Goal: Download file/media

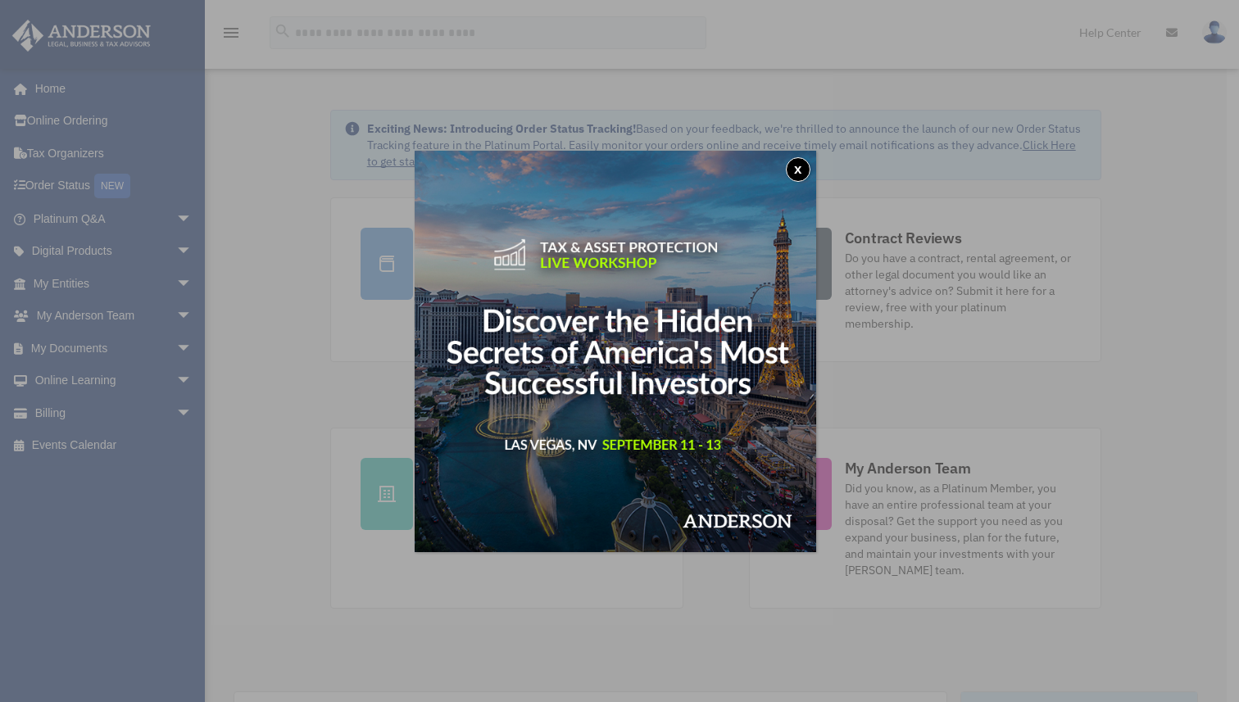
click at [804, 166] on button "x" at bounding box center [798, 169] width 25 height 25
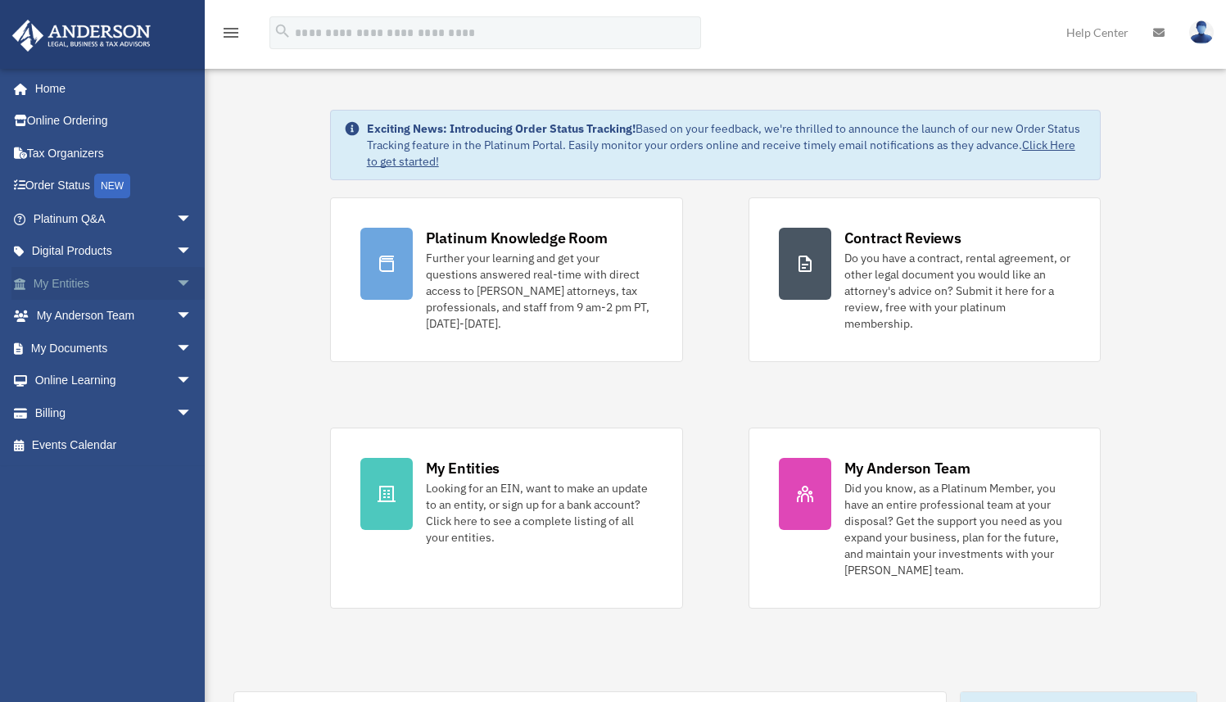
click at [93, 283] on link "My Entities arrow_drop_down" at bounding box center [114, 283] width 206 height 33
click at [179, 286] on span "arrow_drop_down" at bounding box center [192, 284] width 33 height 34
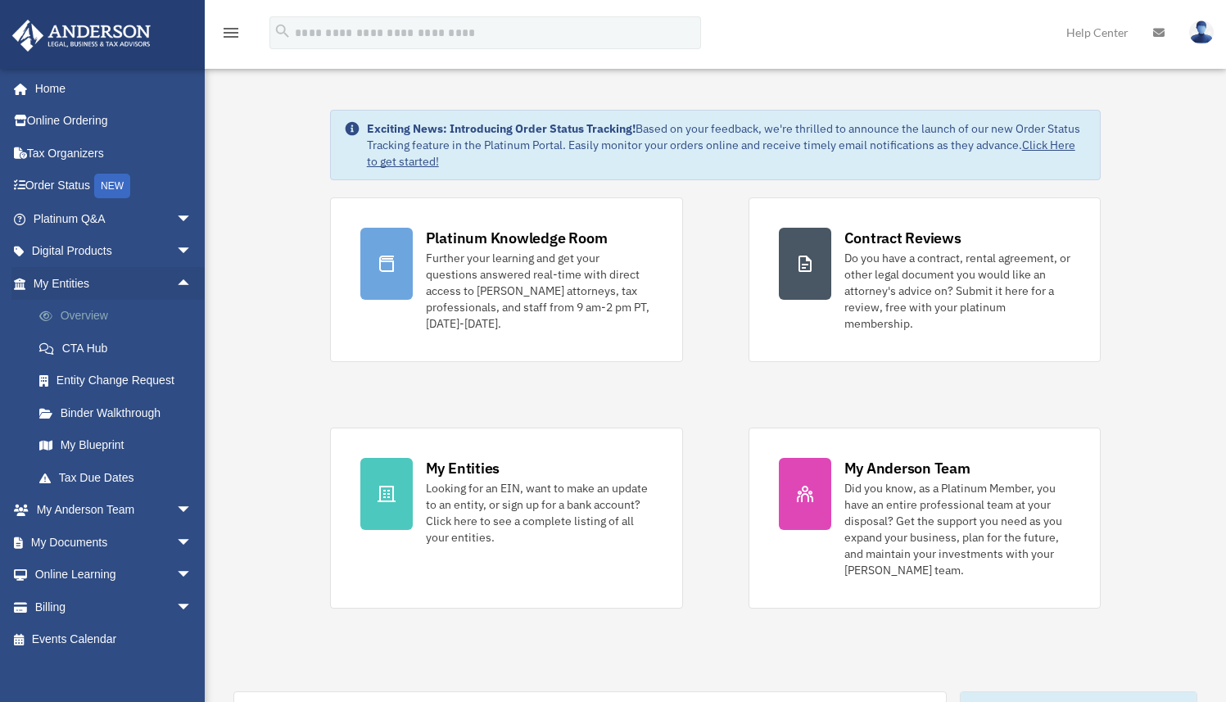
click at [149, 315] on link "Overview" at bounding box center [120, 316] width 194 height 33
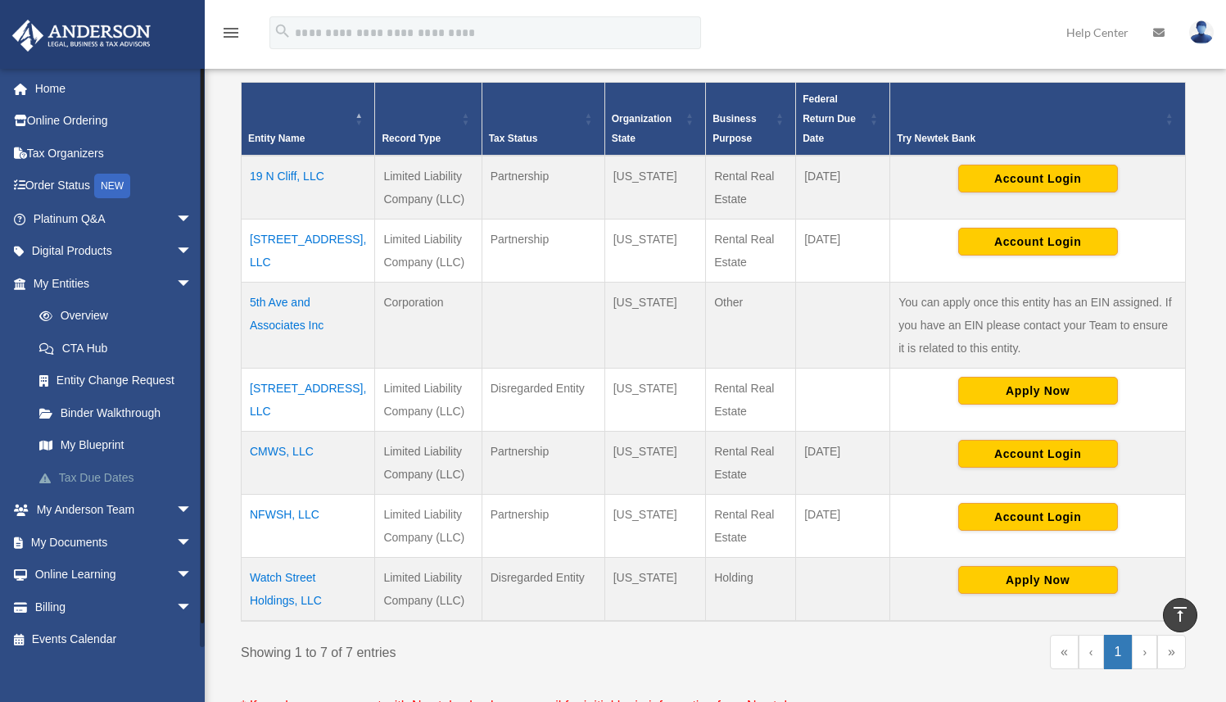
scroll to position [319, 0]
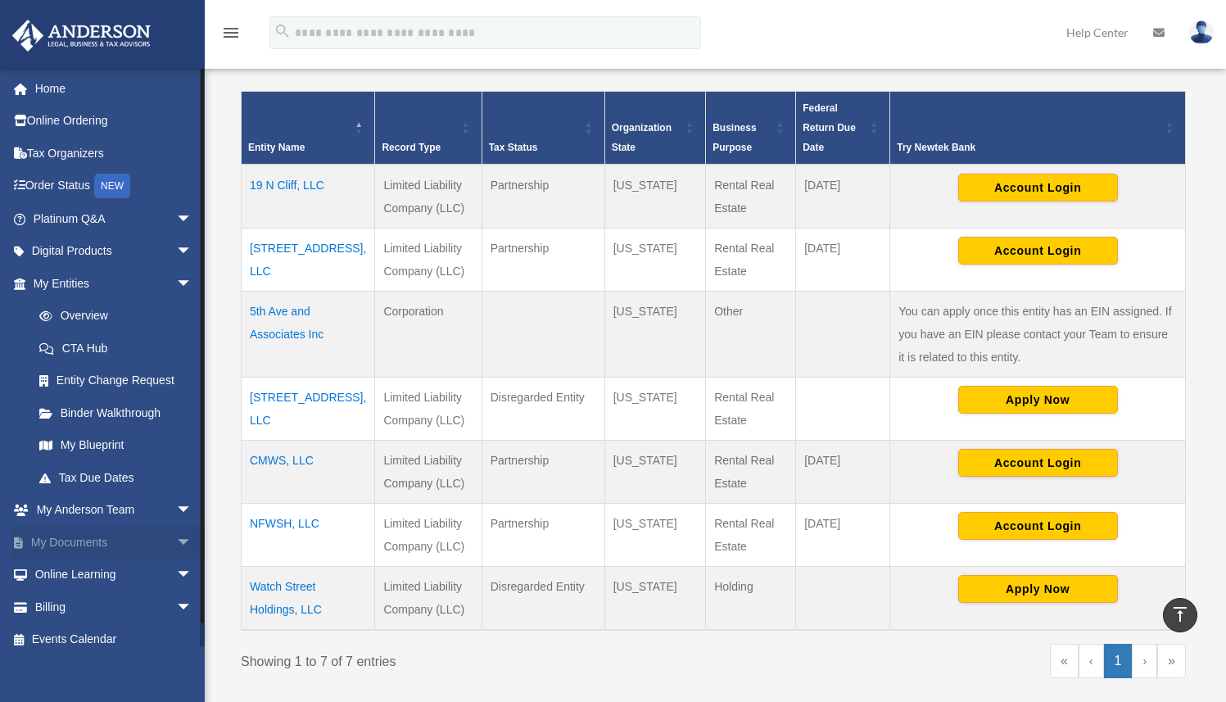
click at [176, 537] on span "arrow_drop_down" at bounding box center [192, 543] width 33 height 34
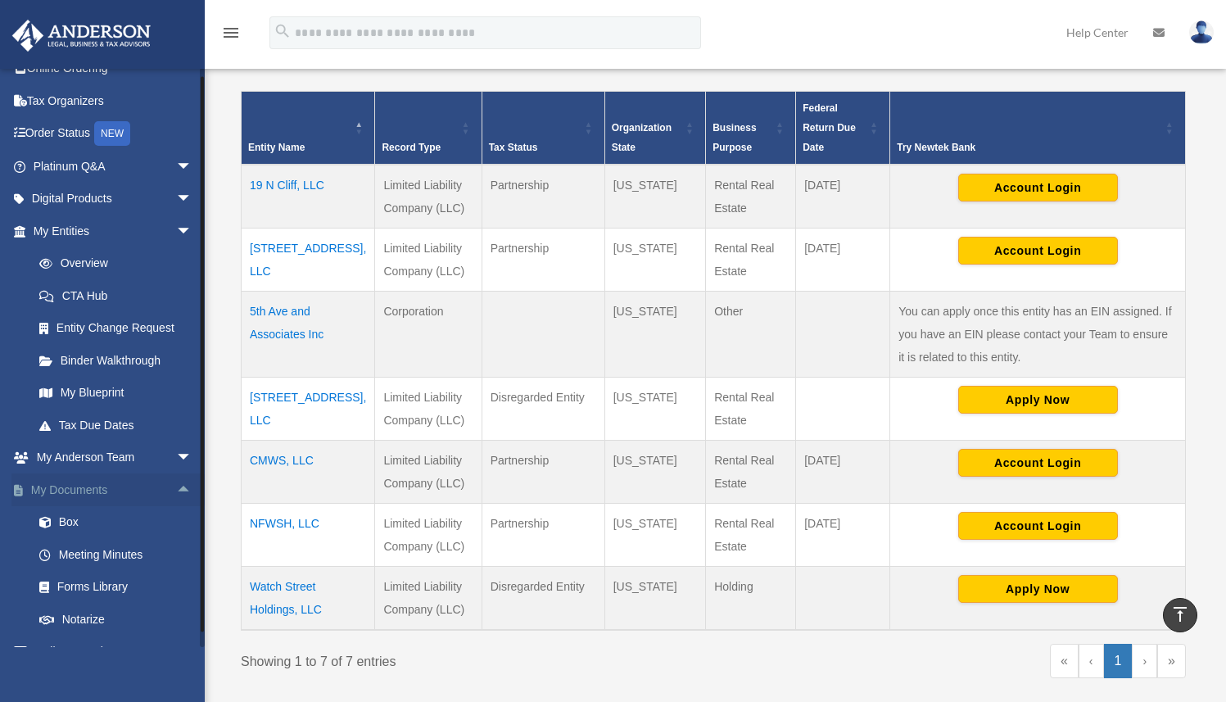
scroll to position [43, 0]
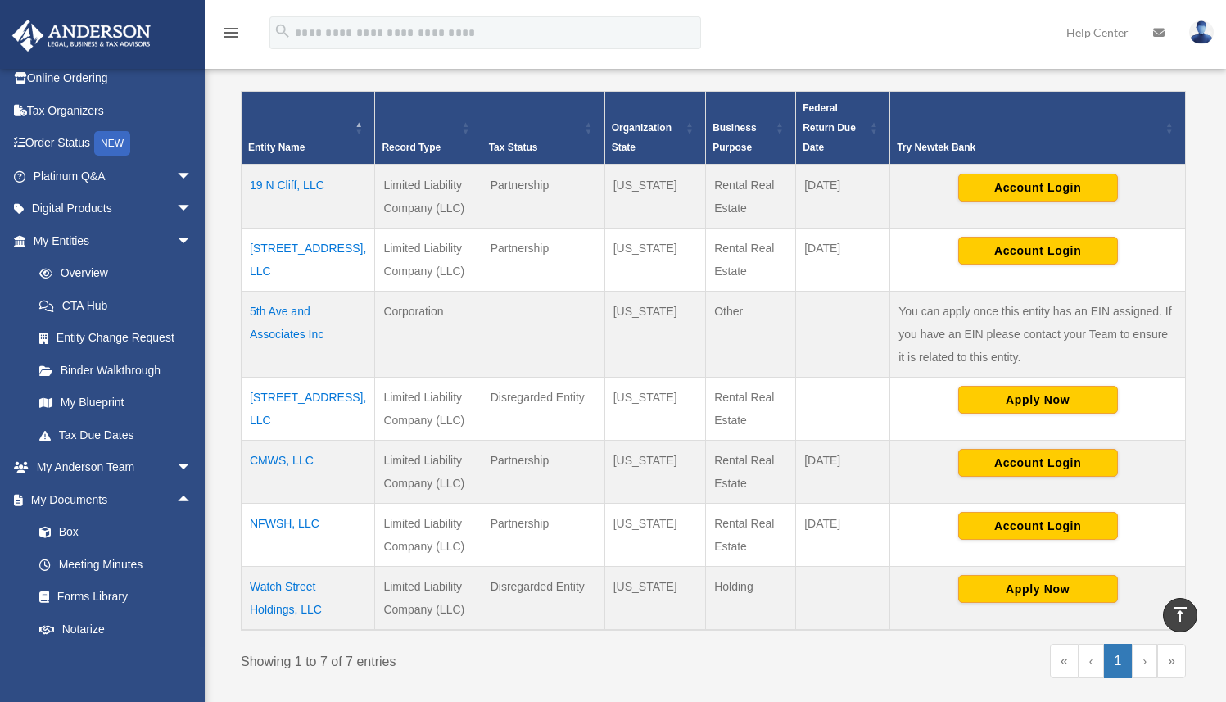
click at [296, 582] on td "Watch Street Holdings, LLC" at bounding box center [309, 598] width 134 height 64
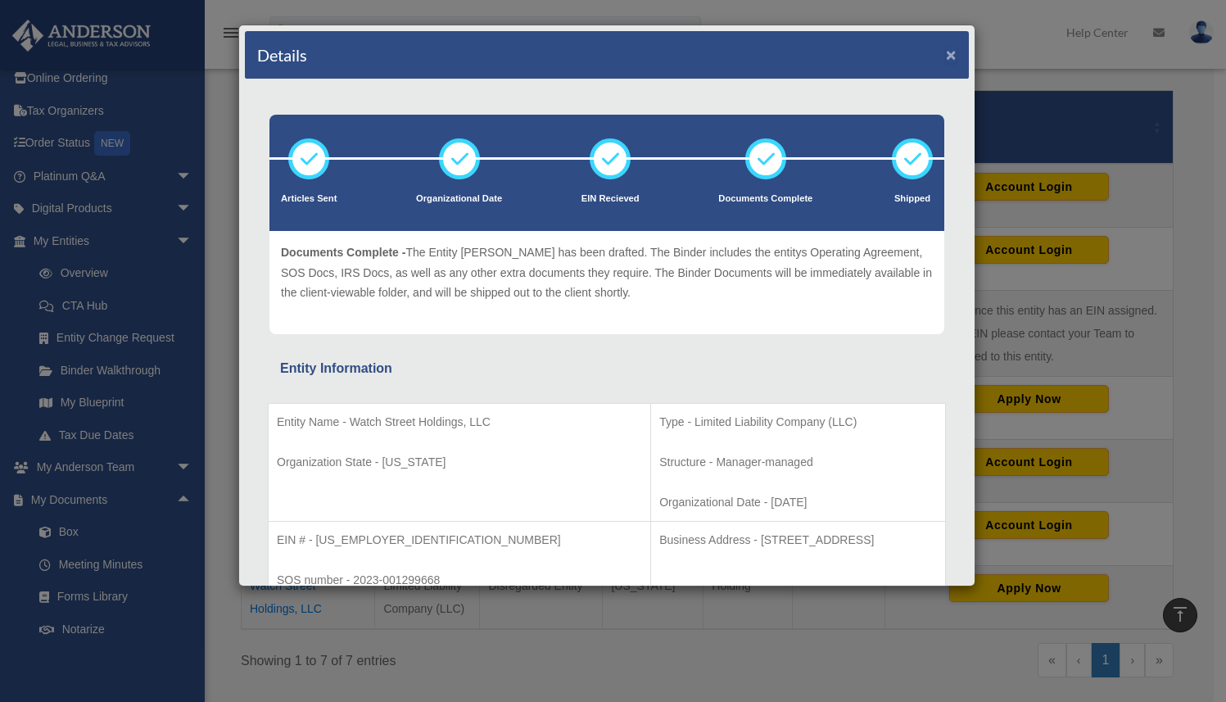
click at [946, 55] on button "×" at bounding box center [951, 54] width 11 height 17
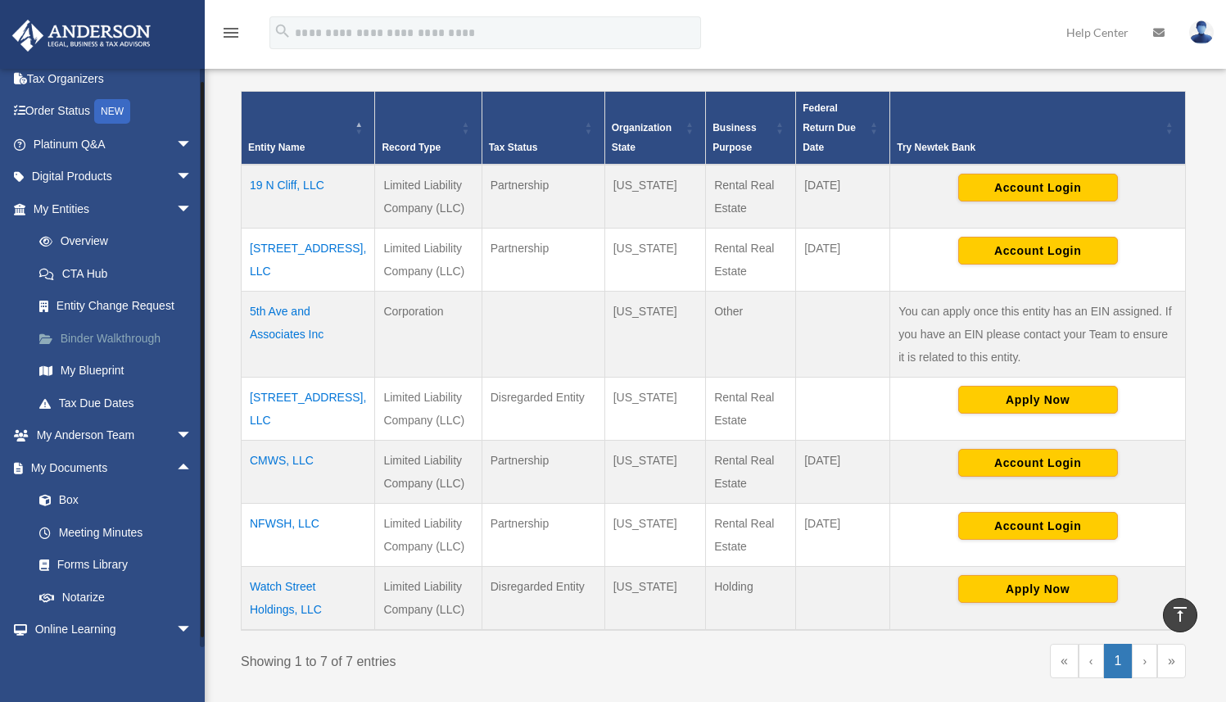
scroll to position [142, 0]
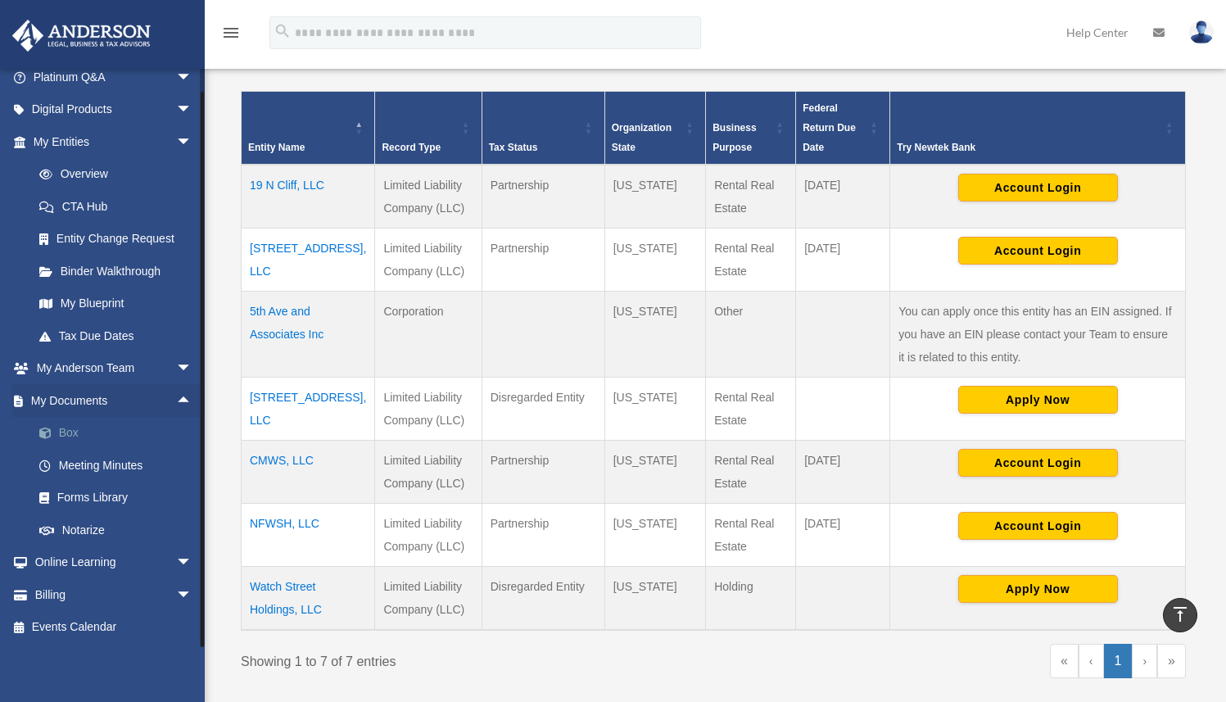
click at [72, 432] on link "Box" at bounding box center [120, 433] width 194 height 33
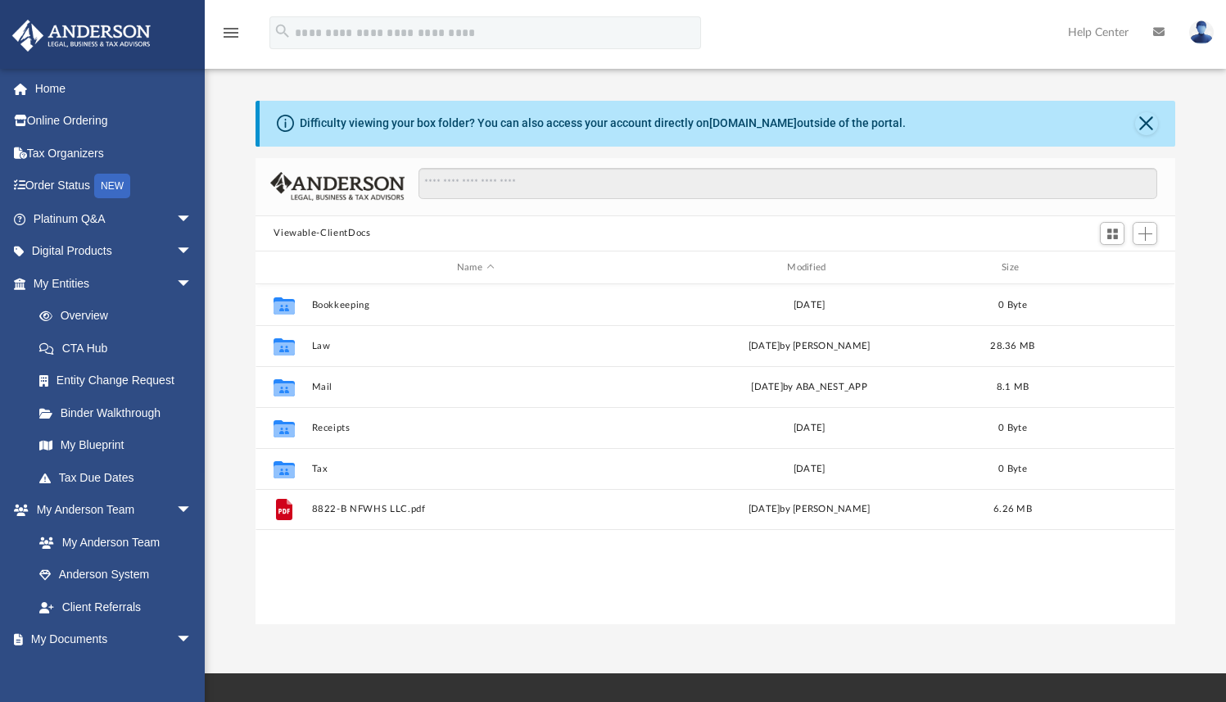
scroll to position [360, 907]
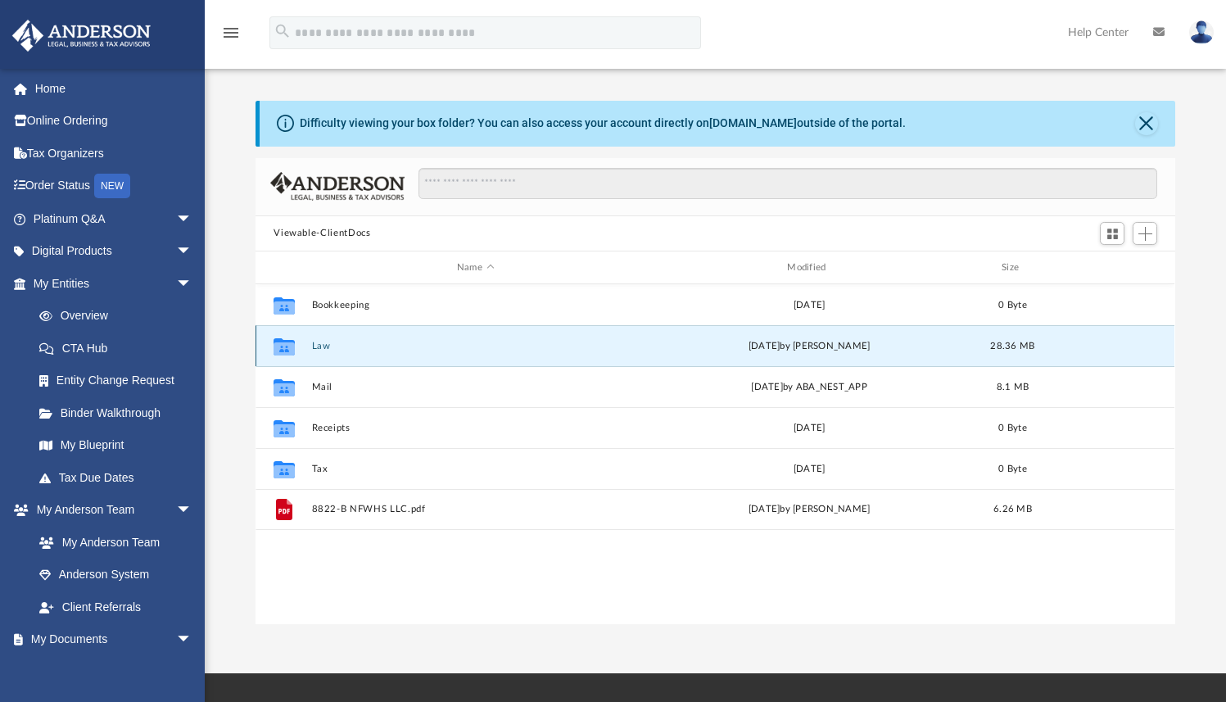
click at [316, 349] on button "Law" at bounding box center [475, 346] width 327 height 11
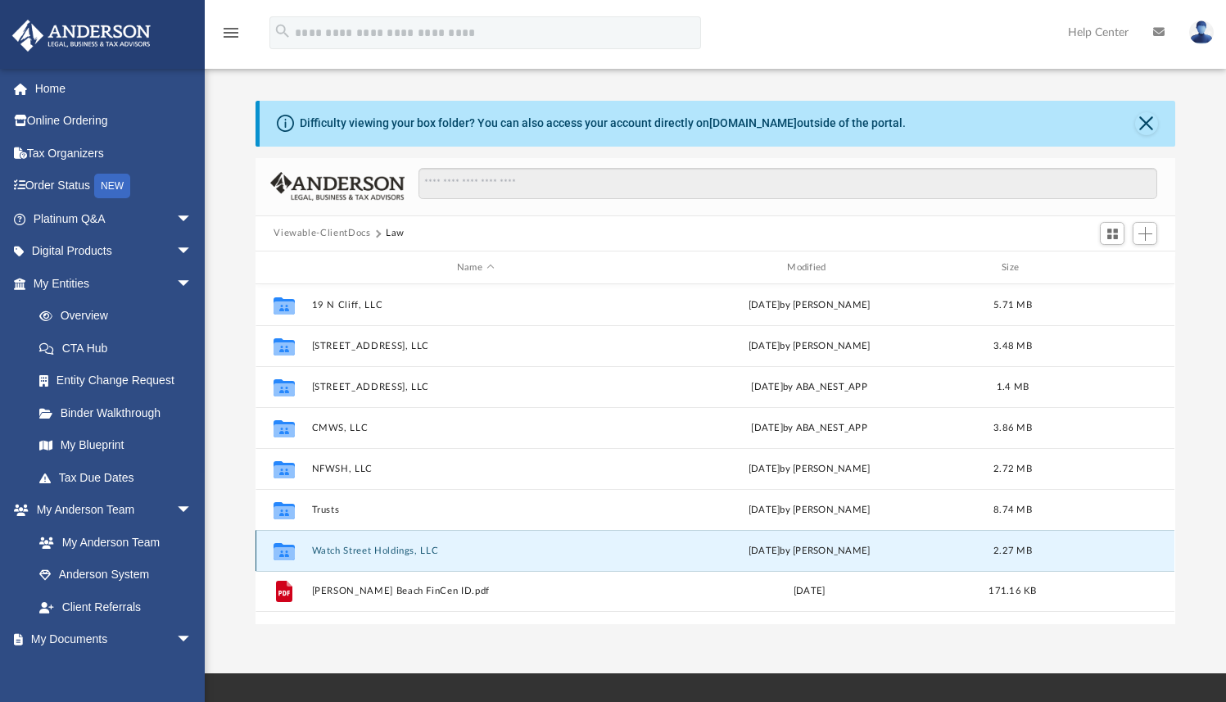
click at [340, 553] on button "Watch Street Holdings, LLC" at bounding box center [475, 551] width 327 height 11
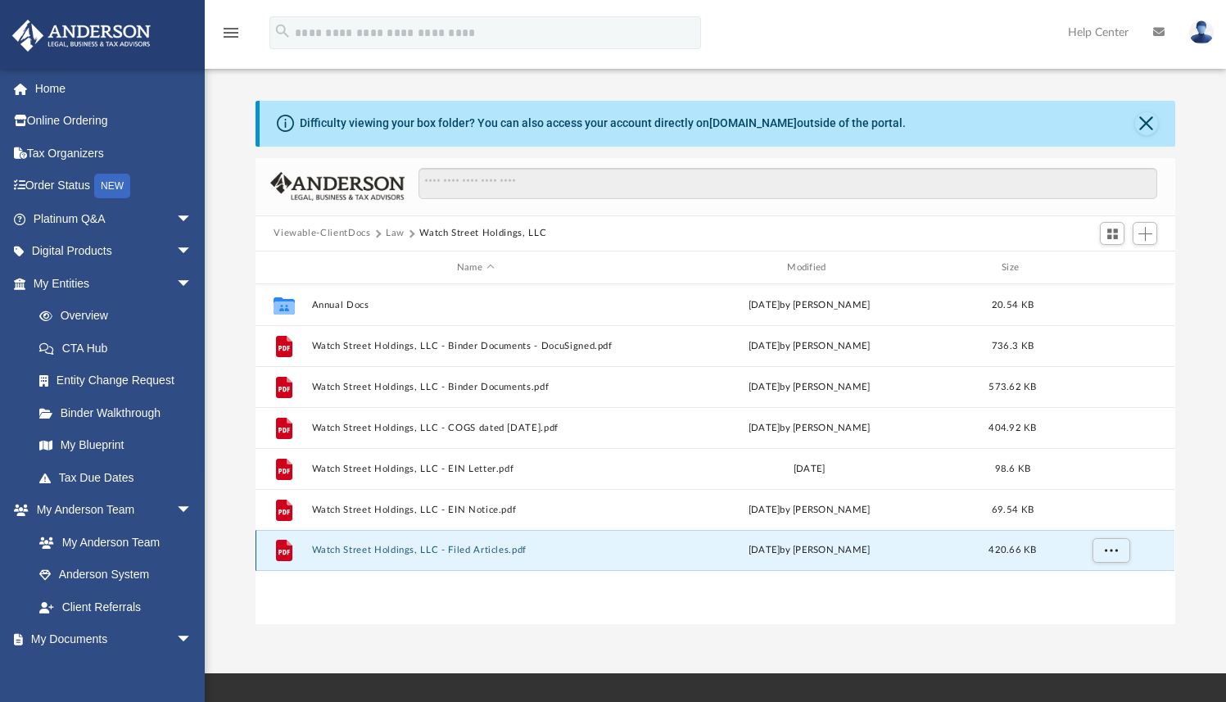
click at [478, 550] on button "Watch Street Holdings, LLC - Filed Articles.pdf" at bounding box center [475, 551] width 327 height 11
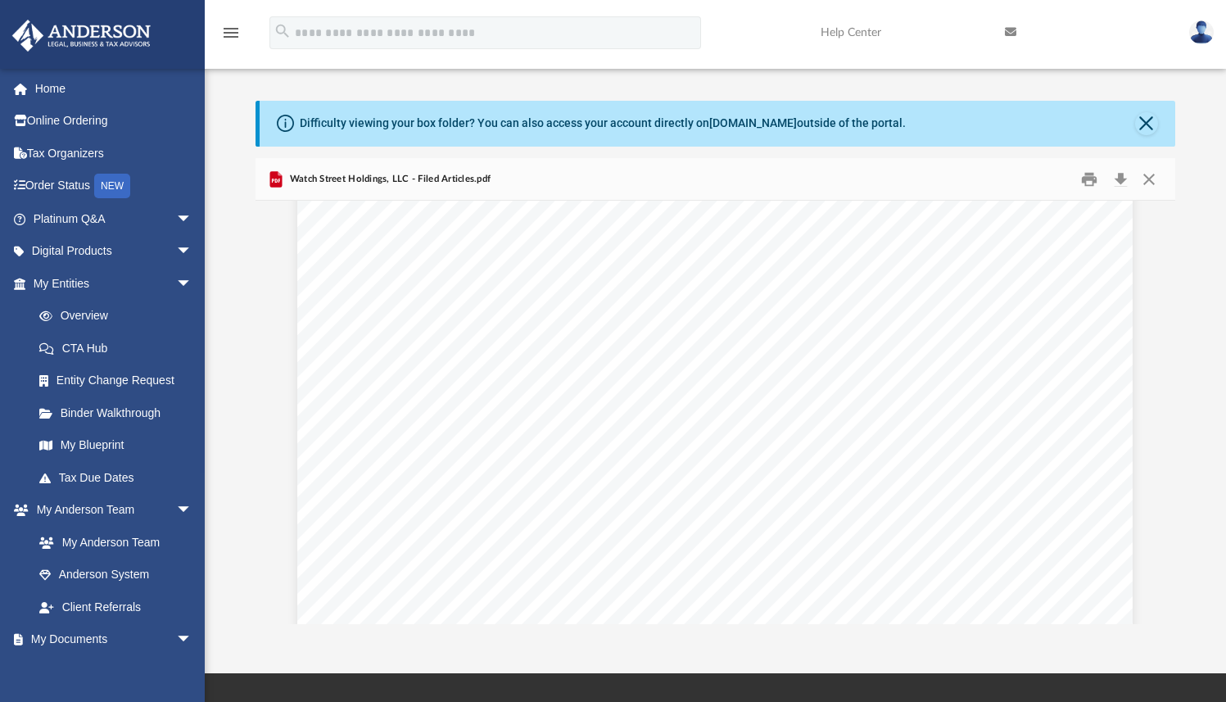
scroll to position [0, 0]
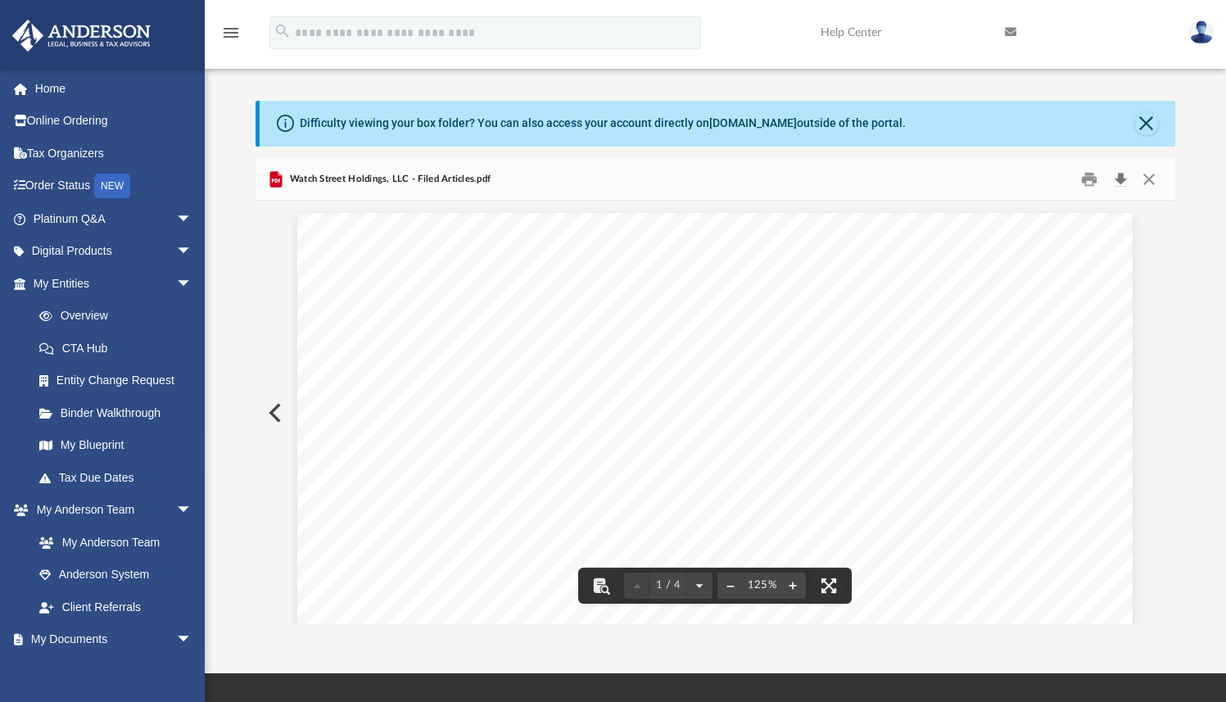
click at [1117, 183] on button "Download" at bounding box center [1120, 178] width 29 height 25
click at [1153, 177] on button "Close" at bounding box center [1149, 178] width 29 height 25
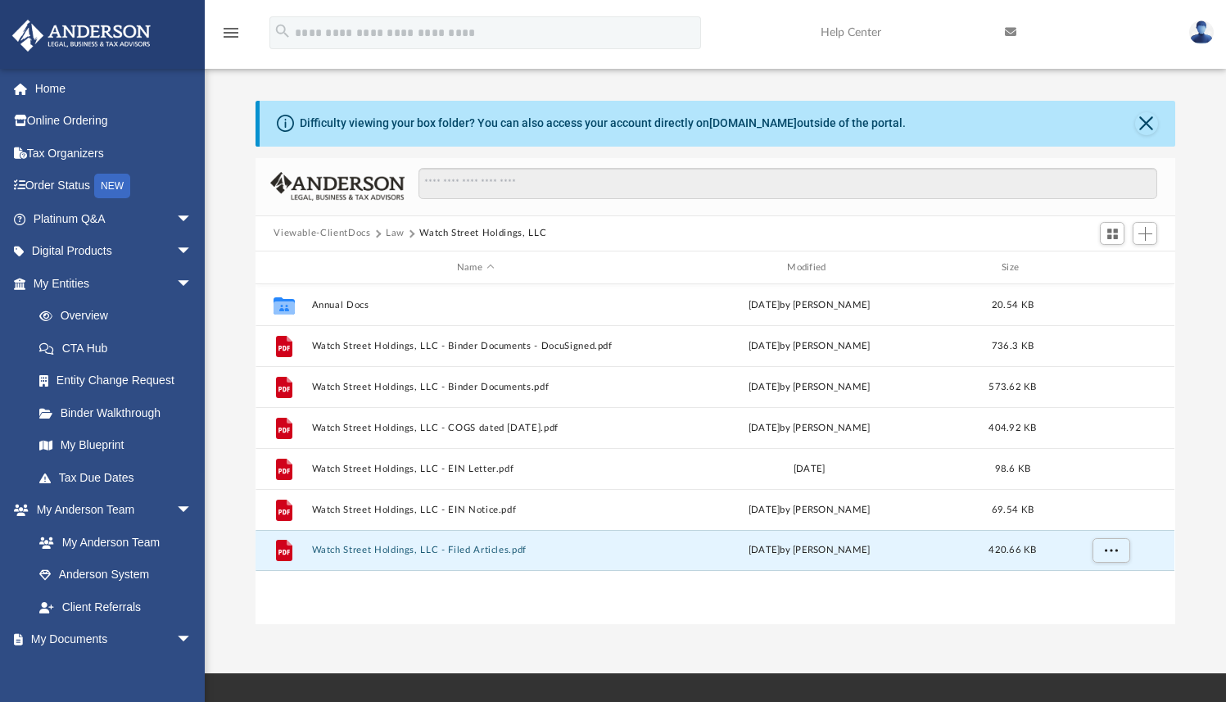
click at [386, 234] on button "Law" at bounding box center [395, 233] width 19 height 15
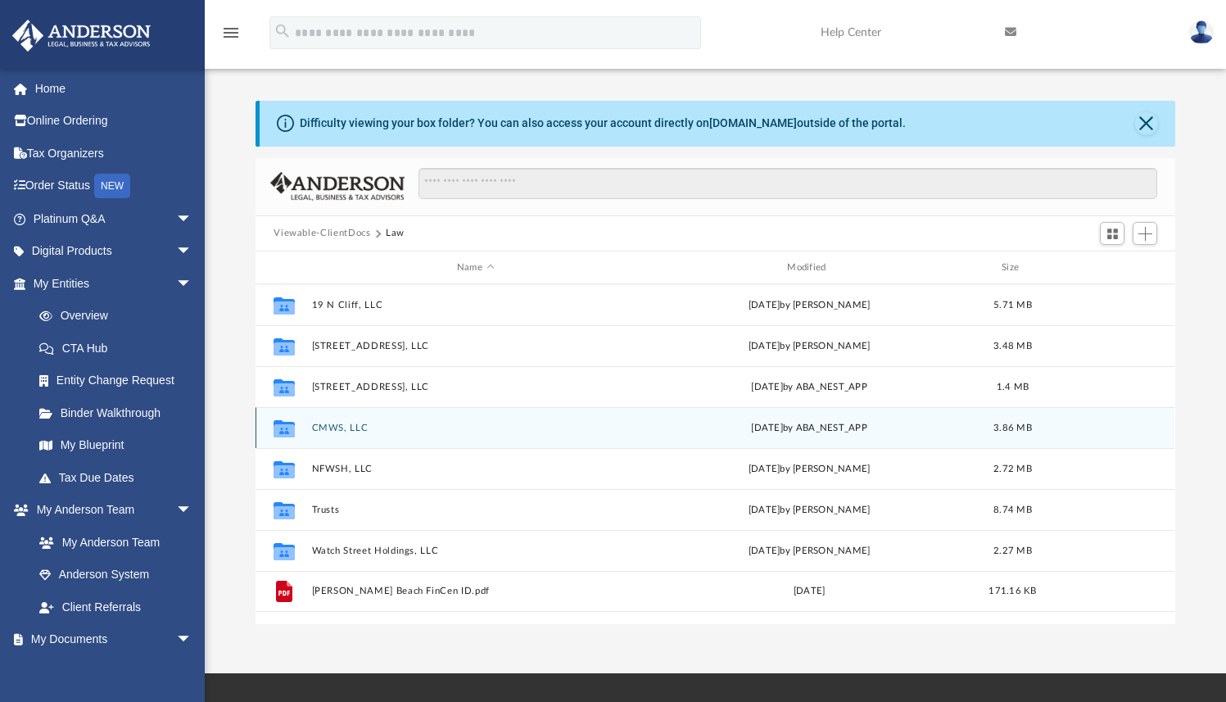
click at [337, 424] on button "CMWS, LLC" at bounding box center [475, 428] width 327 height 11
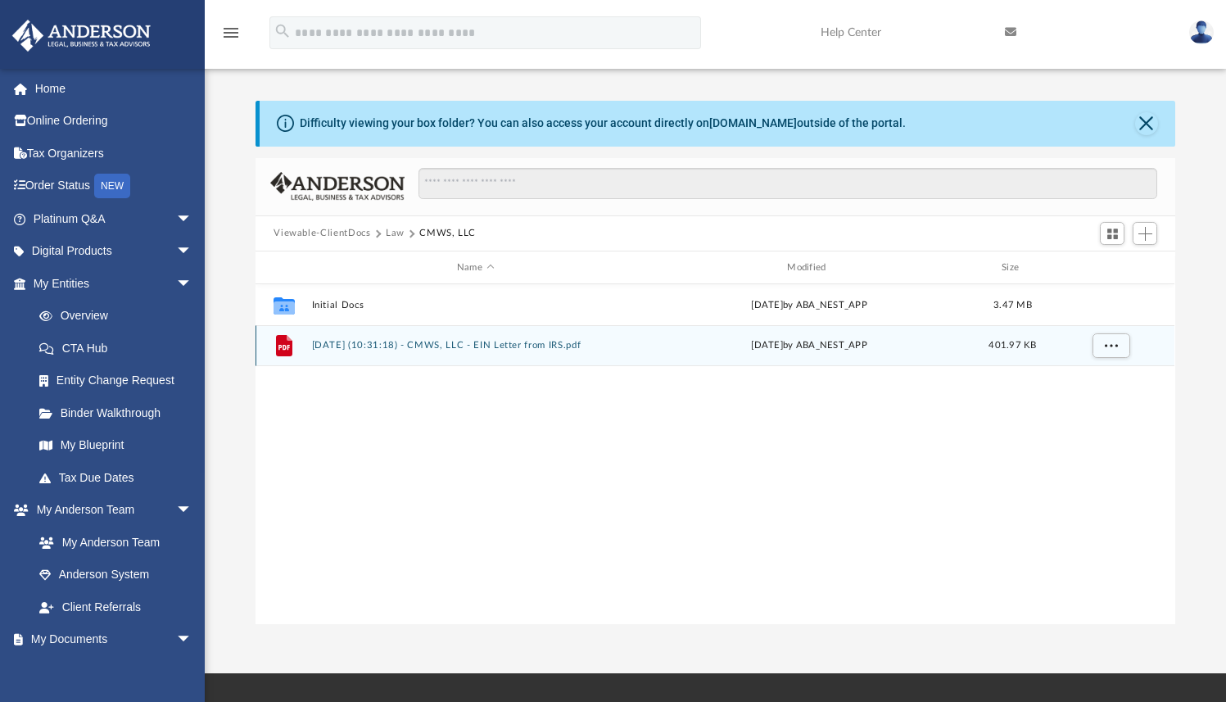
click at [546, 343] on button "[DATE] (10:31:18) - CMWS, LLC - EIN Letter from IRS.pdf" at bounding box center [475, 346] width 327 height 11
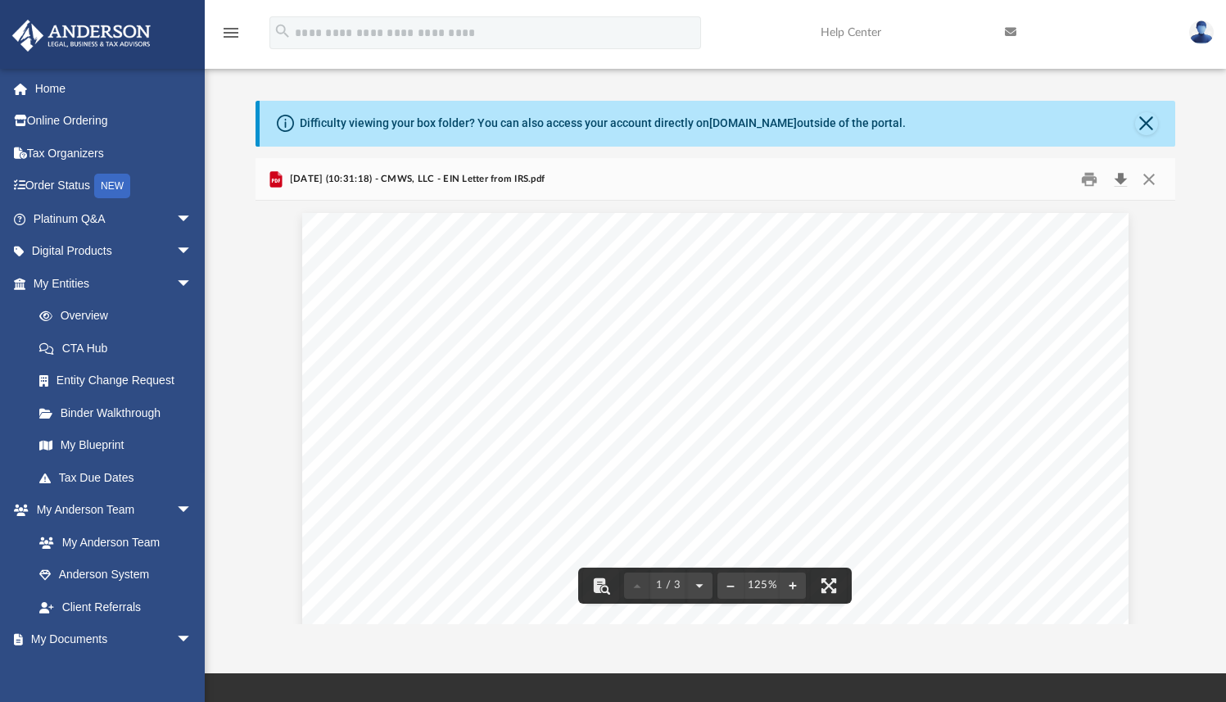
click at [1121, 183] on button "Download" at bounding box center [1120, 178] width 29 height 25
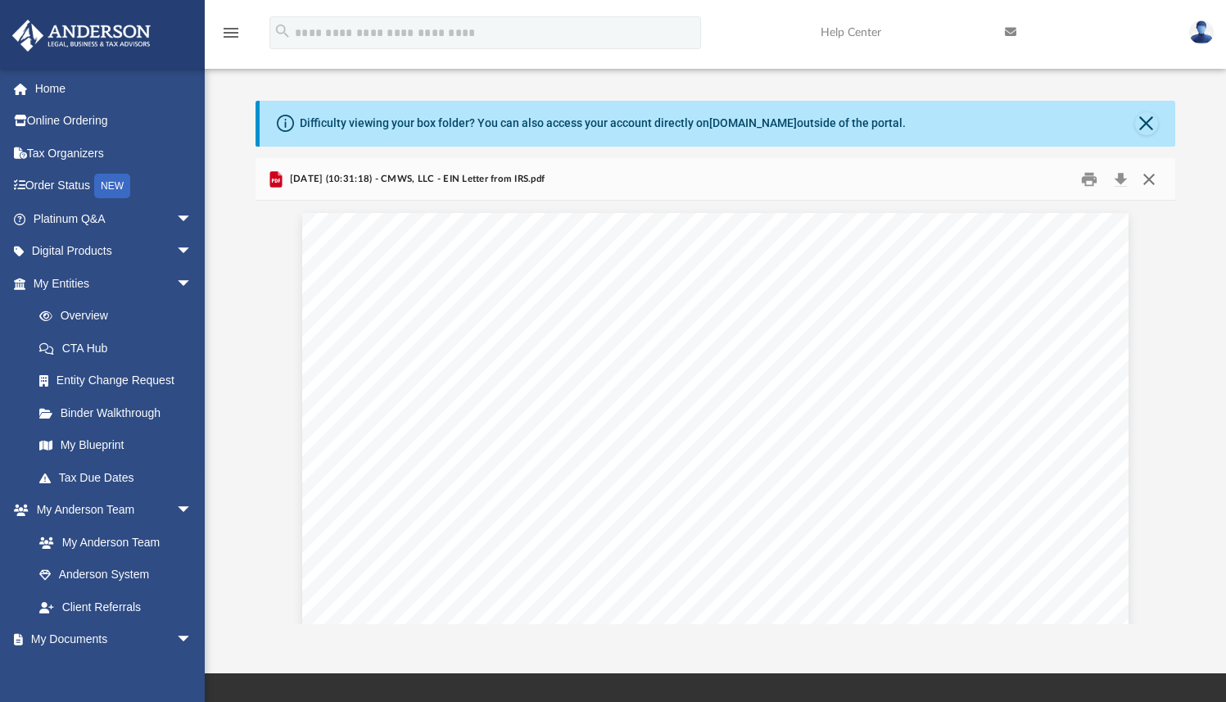
click at [1151, 175] on button "Close" at bounding box center [1149, 178] width 29 height 25
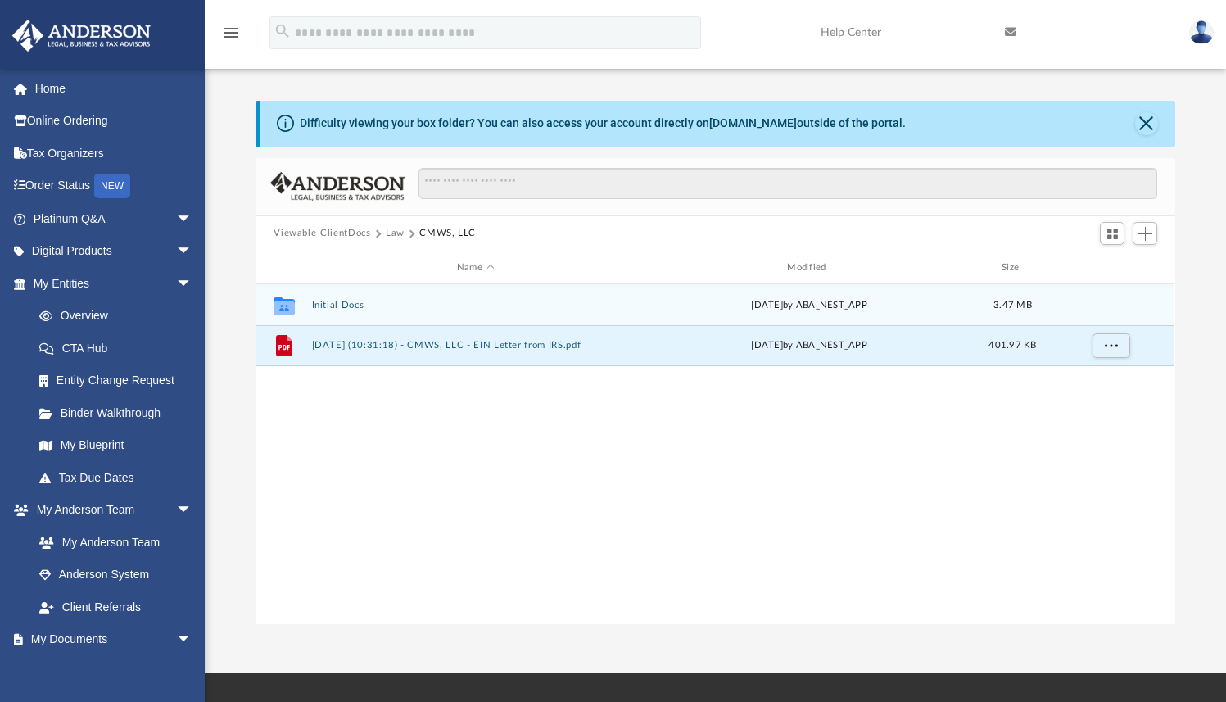
click at [332, 305] on button "Initial Docs" at bounding box center [475, 305] width 327 height 11
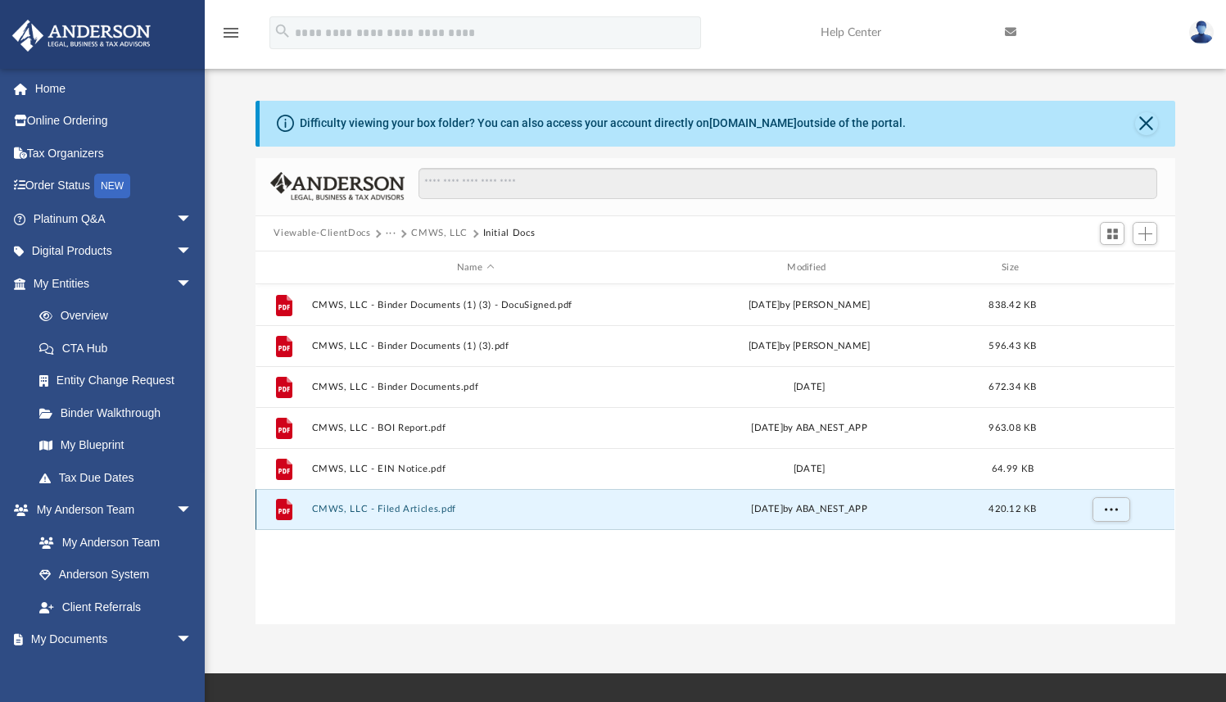
click at [415, 510] on button "CMWS, LLC - Filed Articles.pdf" at bounding box center [475, 510] width 327 height 11
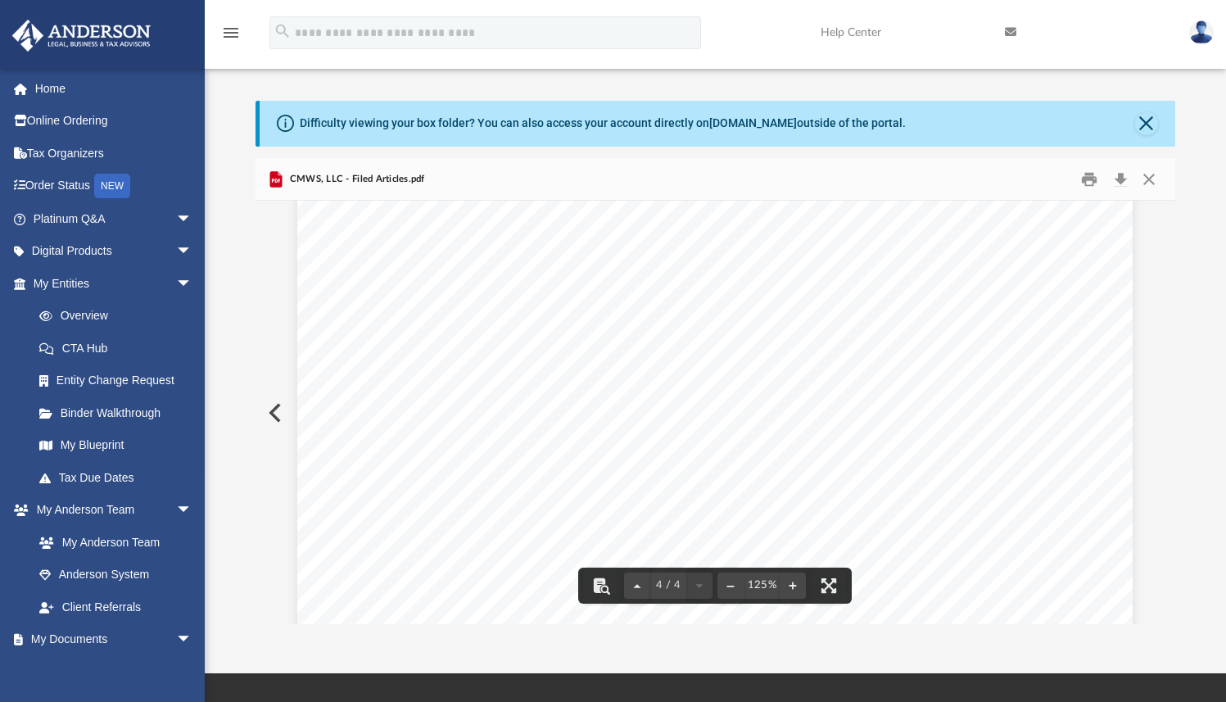
scroll to position [4000, 0]
click at [1119, 179] on button "Download" at bounding box center [1120, 178] width 29 height 25
click at [1151, 180] on button "Close" at bounding box center [1149, 178] width 29 height 25
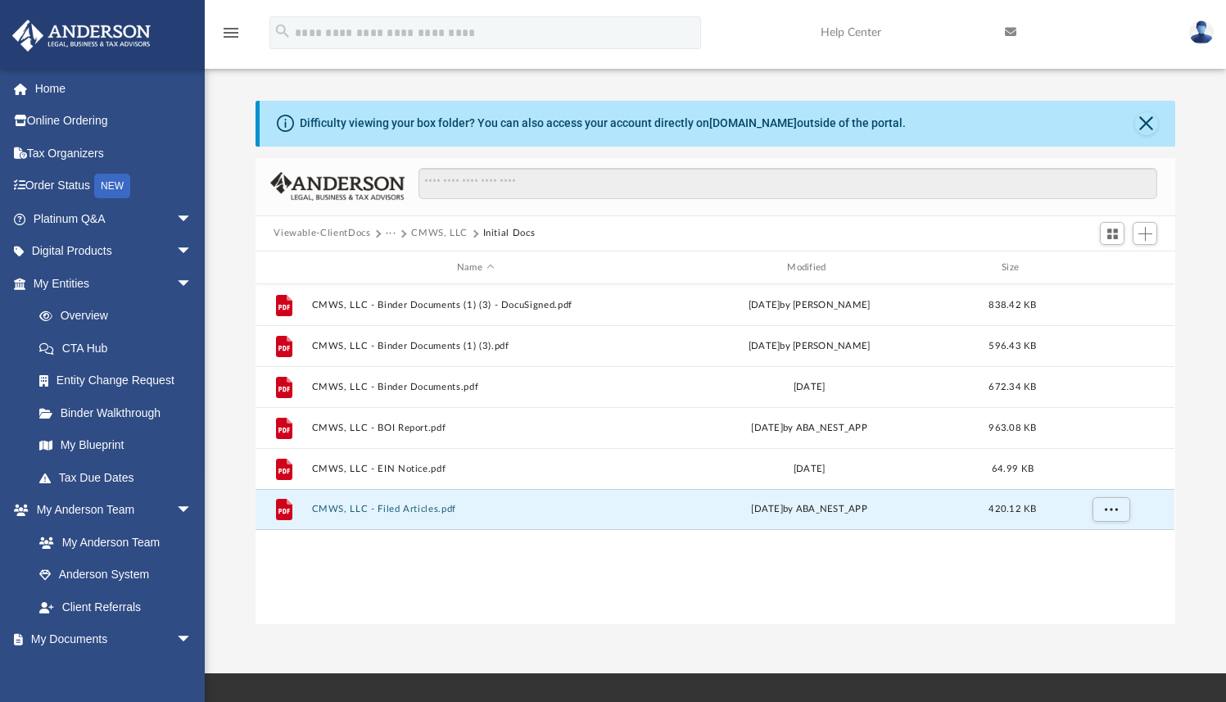
click at [445, 233] on button "CMWS, LLC" at bounding box center [439, 233] width 57 height 15
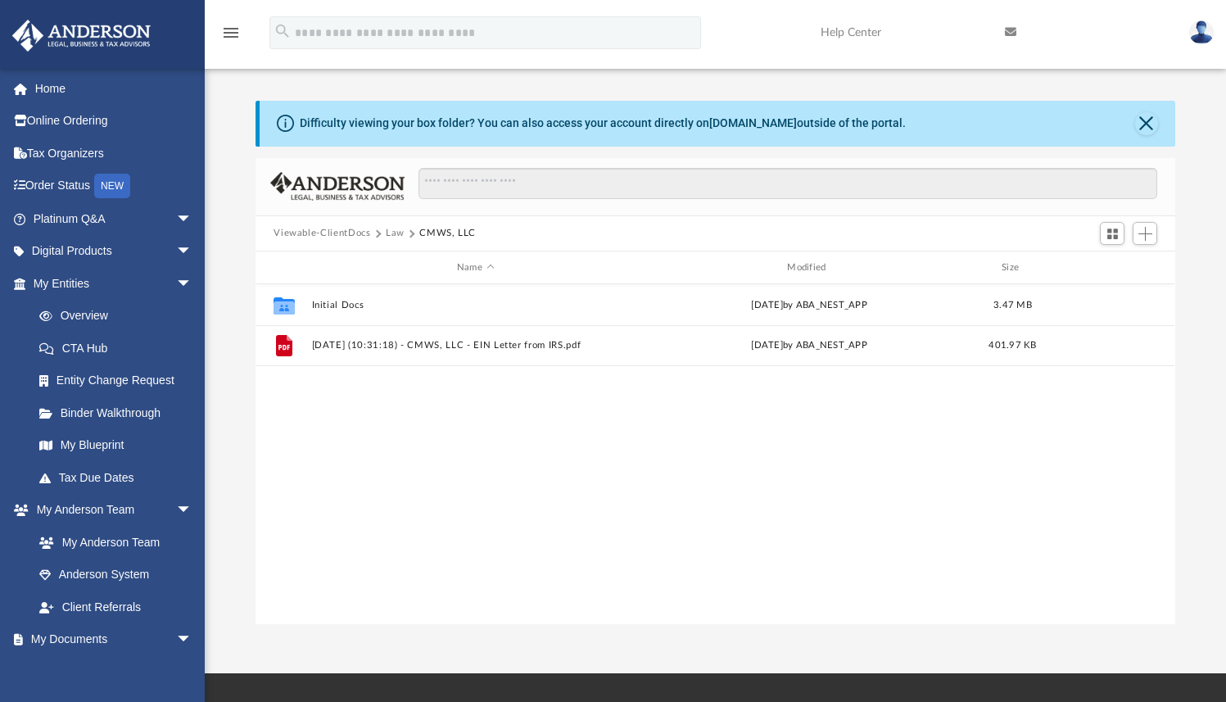
click at [392, 230] on button "Law" at bounding box center [395, 233] width 19 height 15
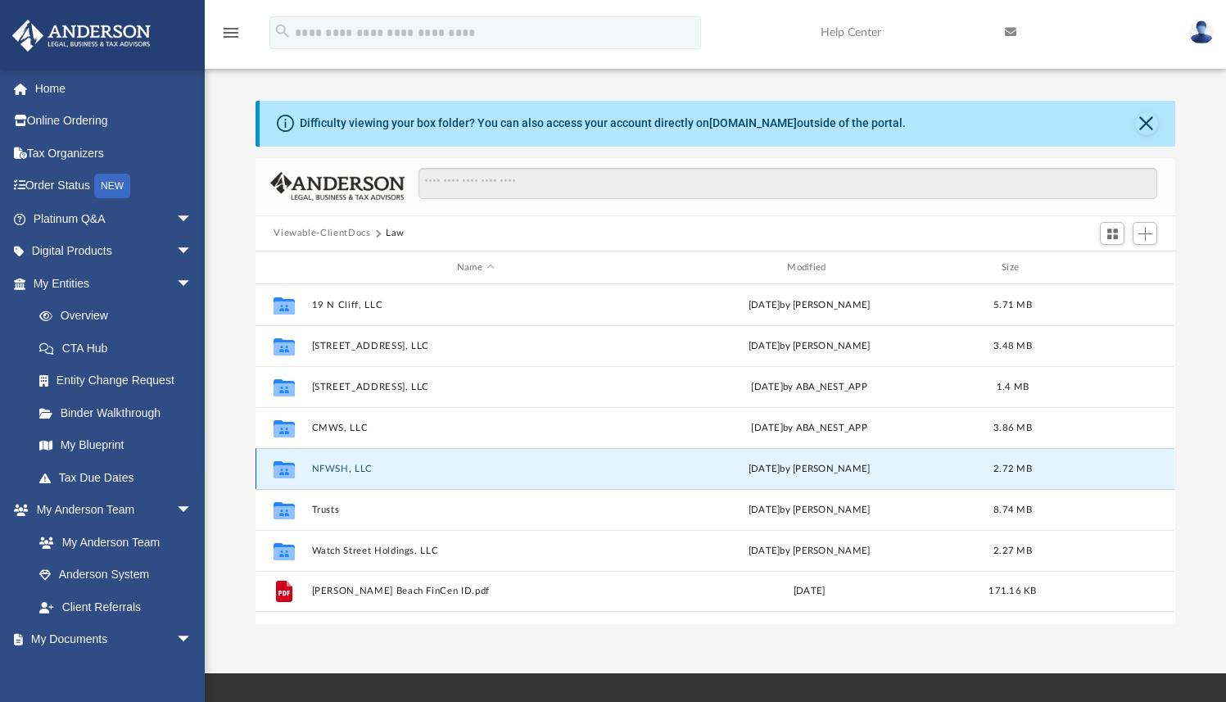
click at [343, 470] on button "NFWSH, LLC" at bounding box center [475, 469] width 327 height 11
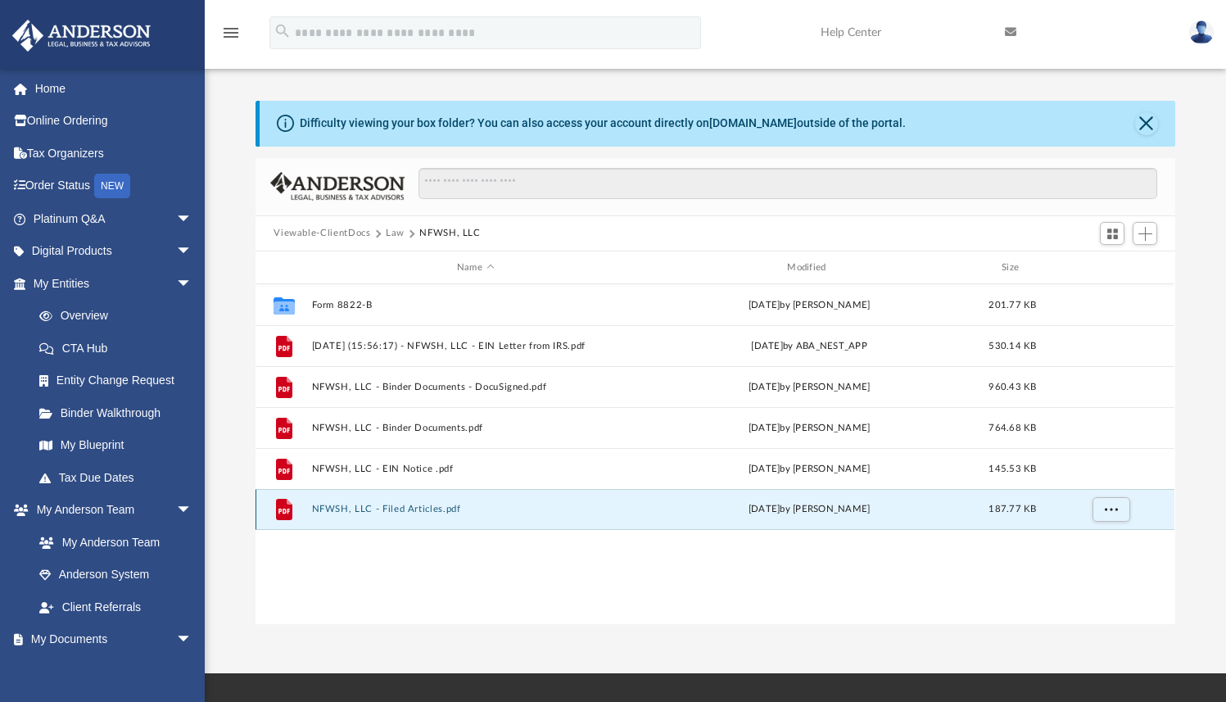
click at [410, 509] on button "NFWSH, LLC - Filed Articles.pdf" at bounding box center [475, 510] width 327 height 11
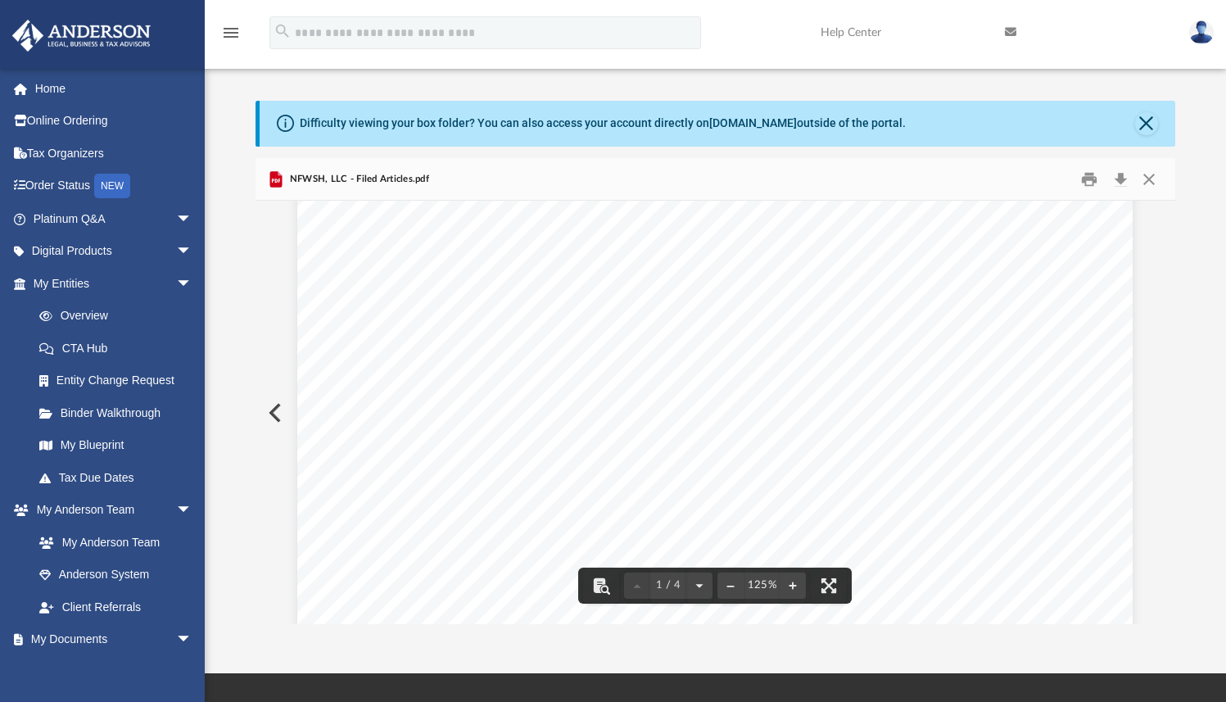
scroll to position [0, 0]
click at [1118, 179] on button "Download" at bounding box center [1120, 178] width 29 height 25
